Goal: Task Accomplishment & Management: Complete application form

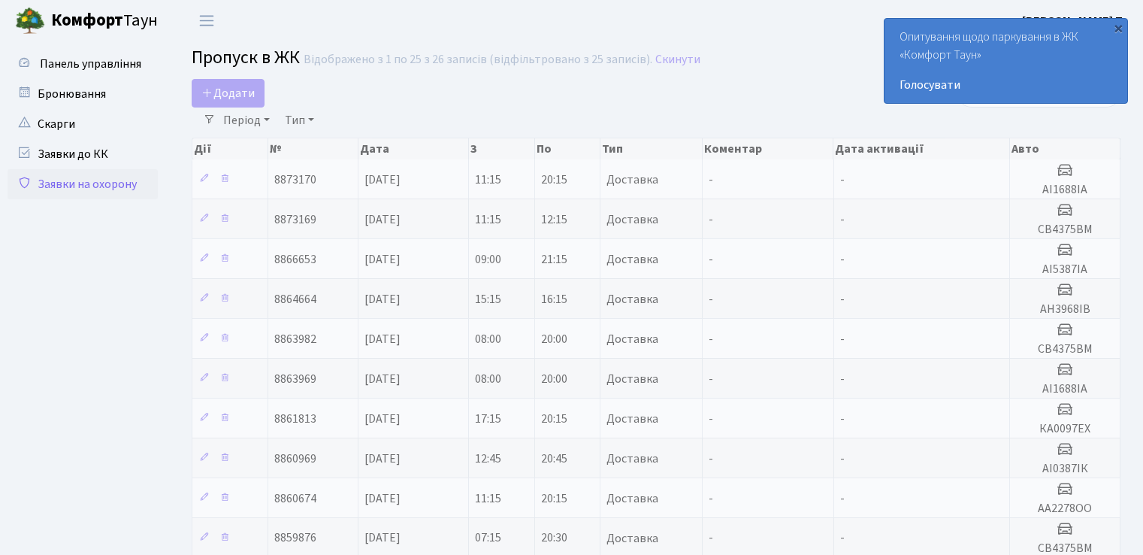
select select "25"
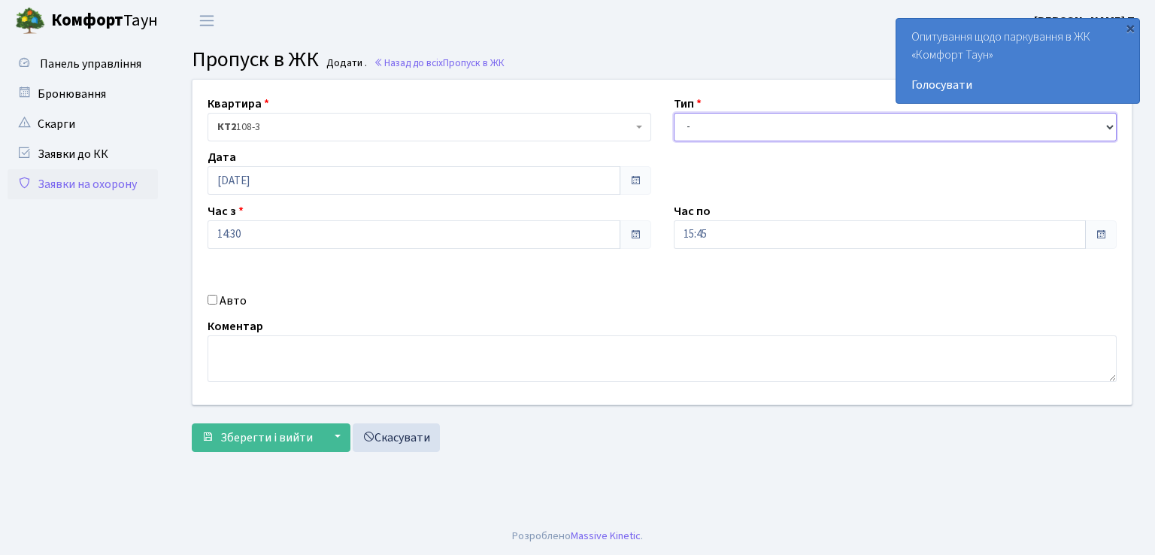
click at [741, 120] on select "- Доставка Таксі Гості Сервіс" at bounding box center [896, 127] width 444 height 29
select select "1"
click at [674, 113] on select "- Доставка Таксі Гості Сервіс" at bounding box center [896, 127] width 444 height 29
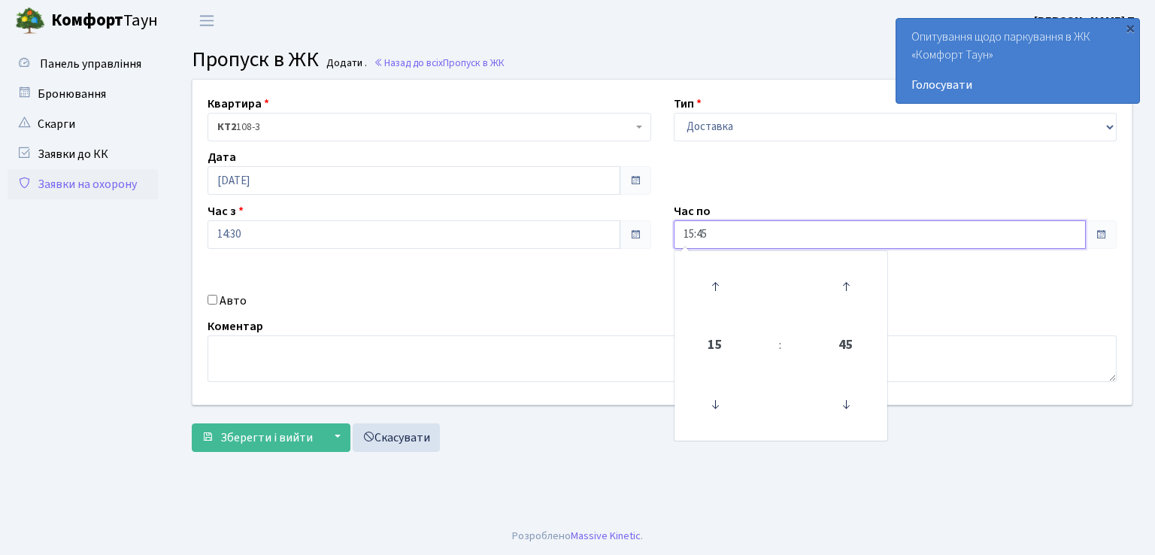
click at [692, 235] on input "15:45" at bounding box center [880, 234] width 413 height 29
type input "20:45"
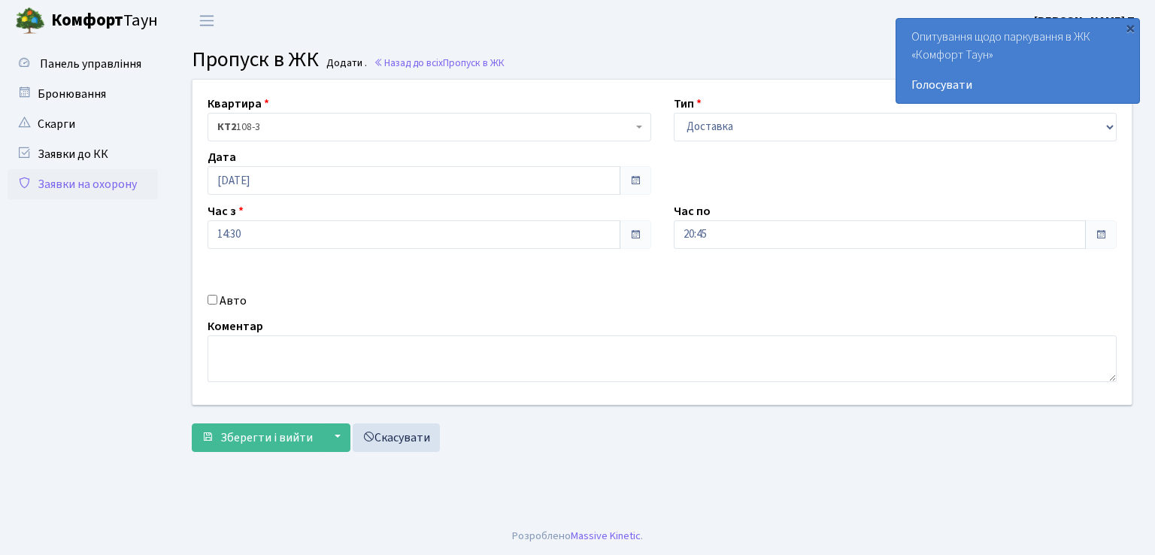
click at [213, 299] on input "Авто" at bounding box center [212, 300] width 10 height 10
checkbox input "true"
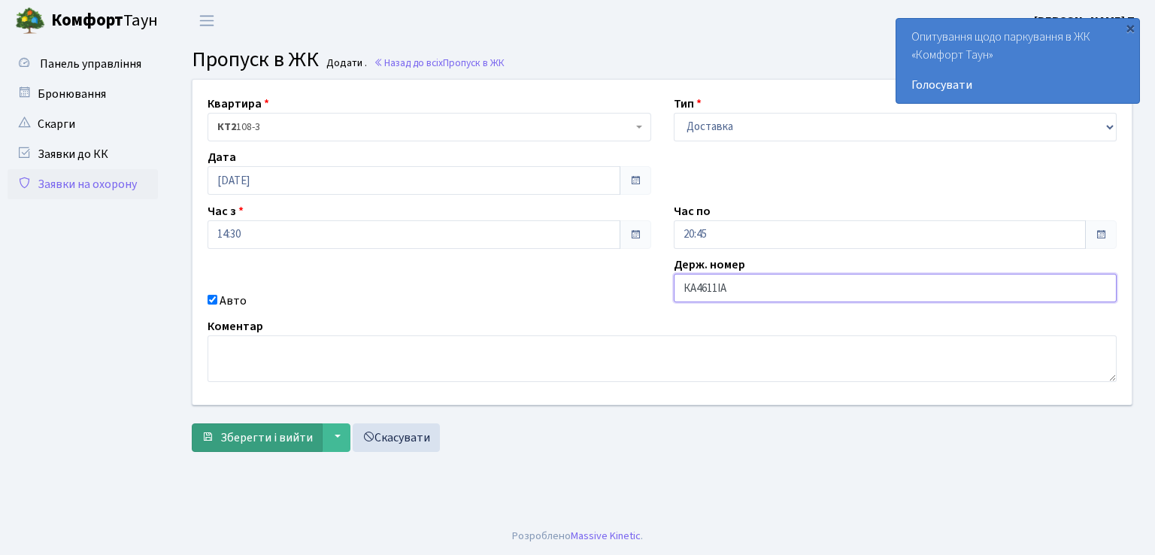
type input "КА4611ІА"
click at [292, 437] on span "Зберегти і вийти" at bounding box center [266, 437] width 92 height 17
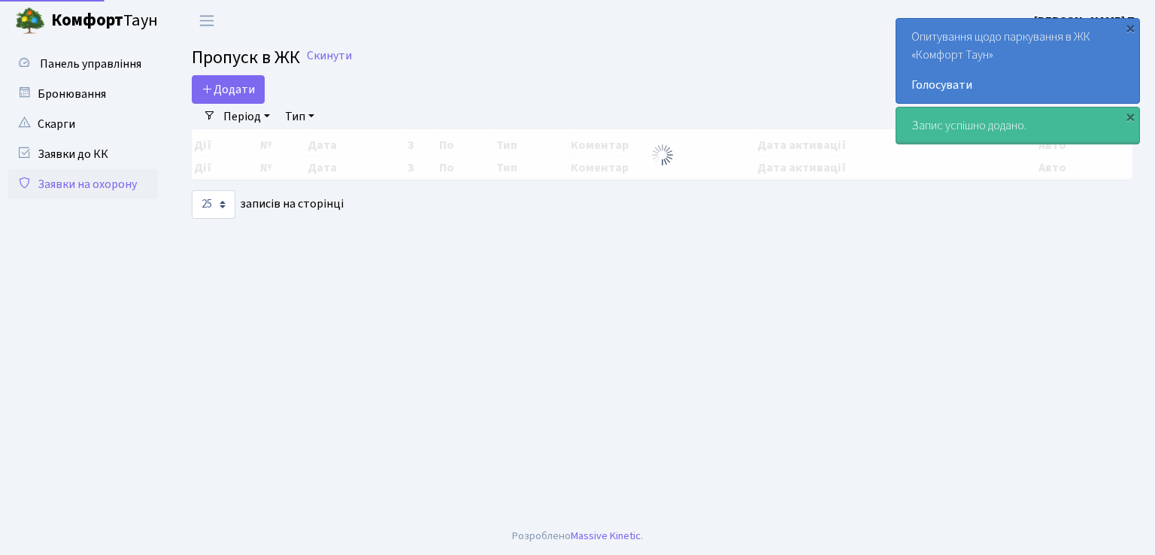
select select "25"
